Goal: Task Accomplishment & Management: Manage account settings

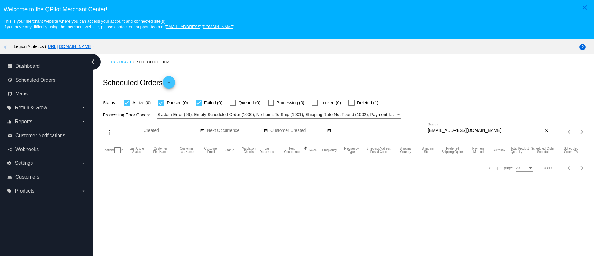
click at [452, 134] on div "joelalicea62@me.com Search close" at bounding box center [489, 132] width 122 height 18
click at [451, 135] on div at bounding box center [489, 135] width 122 height 0
click at [451, 133] on input "joelalicea62@me.com" at bounding box center [485, 130] width 115 height 5
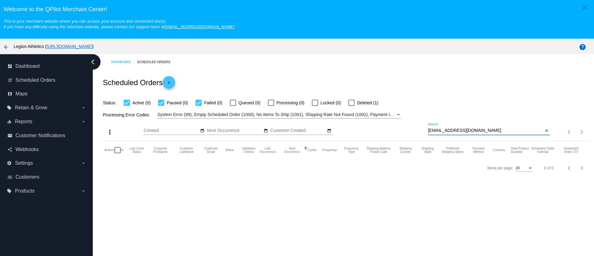
paste input "lorenat421@gmail"
type input "lorenat421@gmail.com"
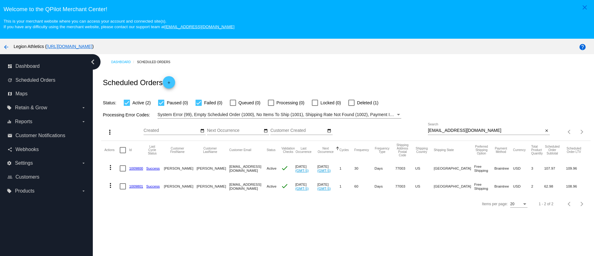
click at [137, 168] on link "1009800" at bounding box center [136, 168] width 14 height 4
click at [134, 187] on link "1009801" at bounding box center [136, 186] width 14 height 4
click at [109, 167] on mat-icon "more_vert" at bounding box center [110, 167] width 7 height 7
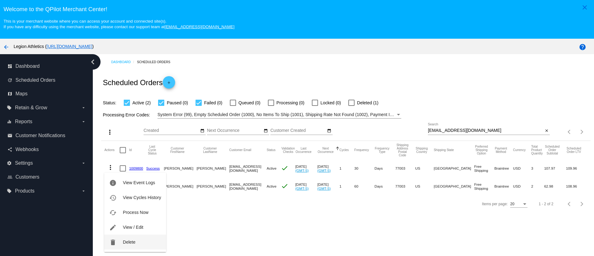
click at [136, 241] on button "delete Delete" at bounding box center [135, 242] width 62 height 15
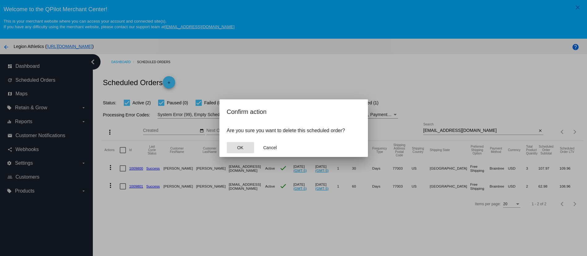
click at [241, 148] on span "OK" at bounding box center [240, 147] width 6 height 5
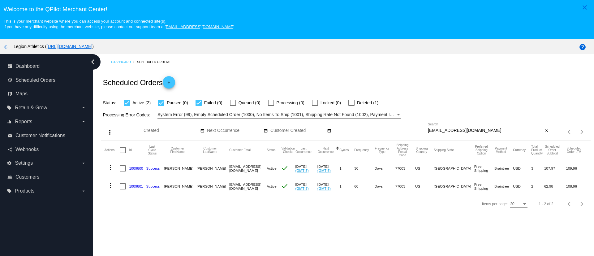
click at [112, 183] on mat-icon "more_vert" at bounding box center [110, 185] width 7 height 7
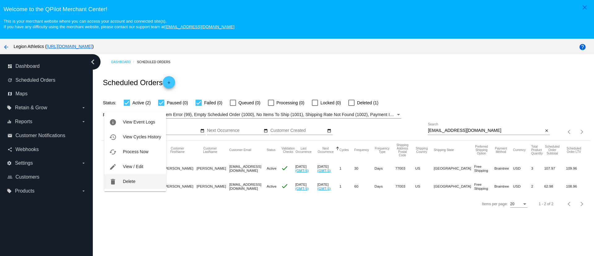
click at [139, 183] on button "delete Delete" at bounding box center [135, 181] width 62 height 15
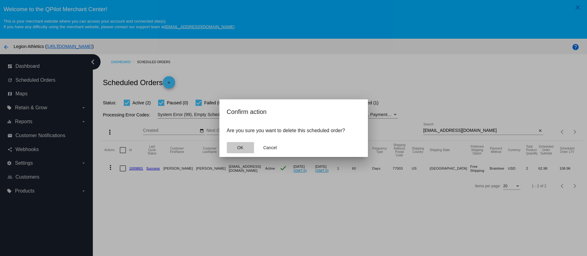
click at [240, 151] on button "OK" at bounding box center [240, 147] width 27 height 11
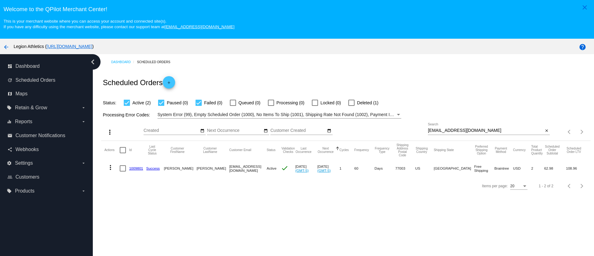
click at [433, 131] on input "lorenat421@gmail.com" at bounding box center [485, 130] width 115 height 5
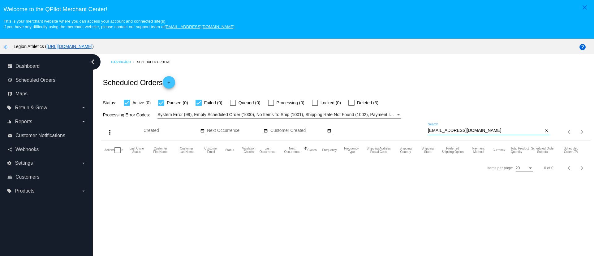
click at [463, 129] on input "lorenat421@gmail.com" at bounding box center [485, 130] width 115 height 5
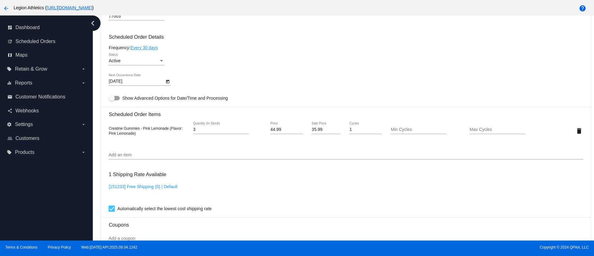
scroll to position [278, 0]
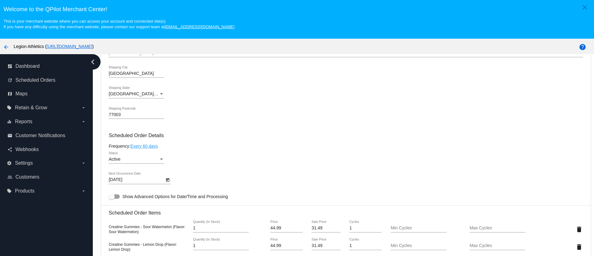
scroll to position [371, 0]
